Goal: Information Seeking & Learning: Learn about a topic

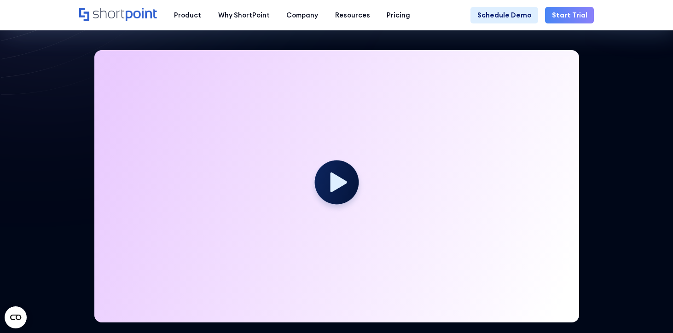
scroll to position [218, 0]
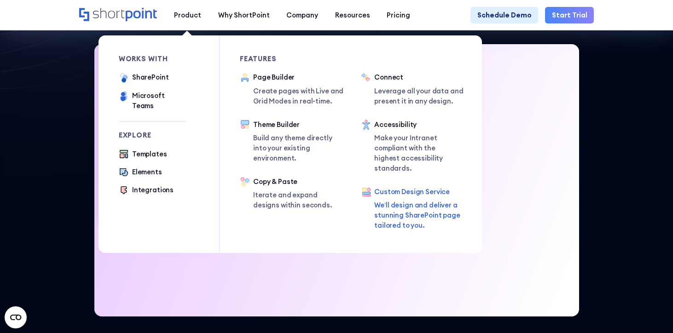
click at [406, 200] on p "We’ll design and deliver a stunning SharePoint page tailored to you." at bounding box center [417, 215] width 87 height 30
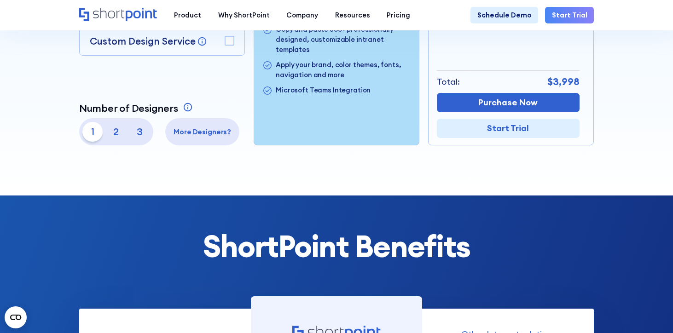
scroll to position [330, 0]
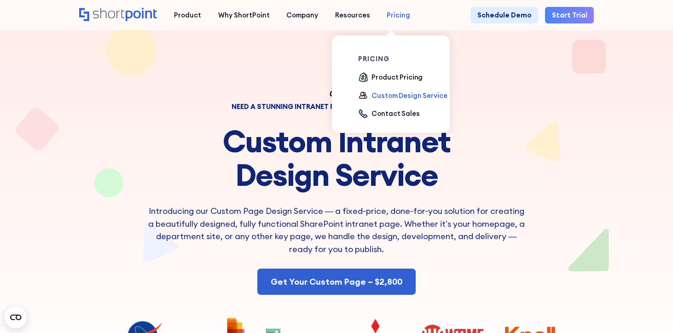
click at [389, 15] on div "Pricing" at bounding box center [398, 15] width 23 height 10
click at [382, 79] on div "Product Pricing" at bounding box center [396, 77] width 51 height 10
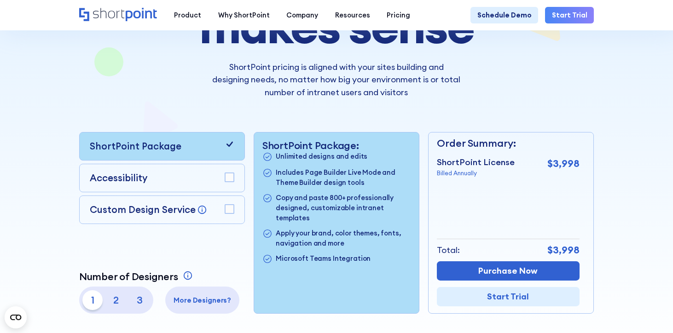
scroll to position [203, 0]
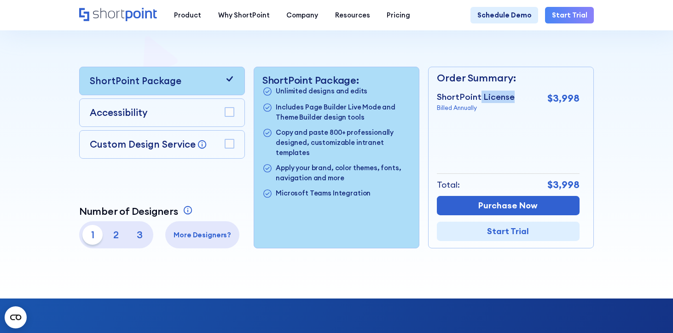
drag, startPoint x: 517, startPoint y: 94, endPoint x: 479, endPoint y: 97, distance: 37.8
click at [479, 97] on div "ShortPoint License Billed Annually $3,998" at bounding box center [508, 102] width 143 height 22
copy p "License"
click at [234, 144] on rect at bounding box center [229, 143] width 9 height 9
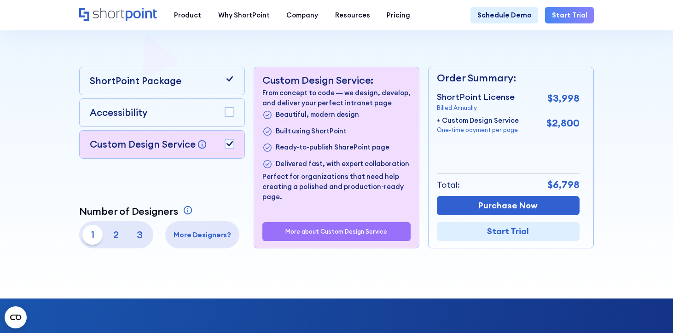
click at [232, 81] on icon at bounding box center [230, 79] width 10 height 10
